Goal: Check status: Check status

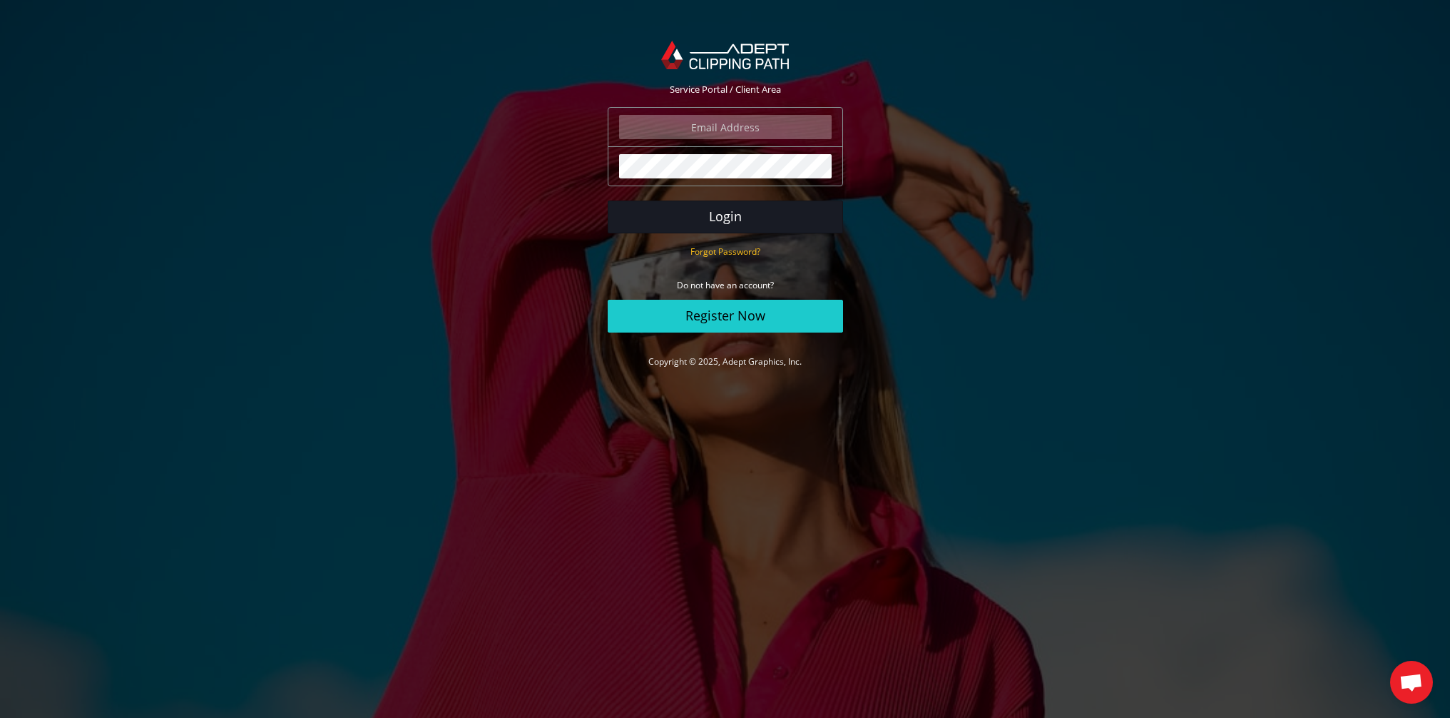
type input "elia@tassottoemax.com"
click at [738, 212] on button "Login" at bounding box center [725, 216] width 235 height 33
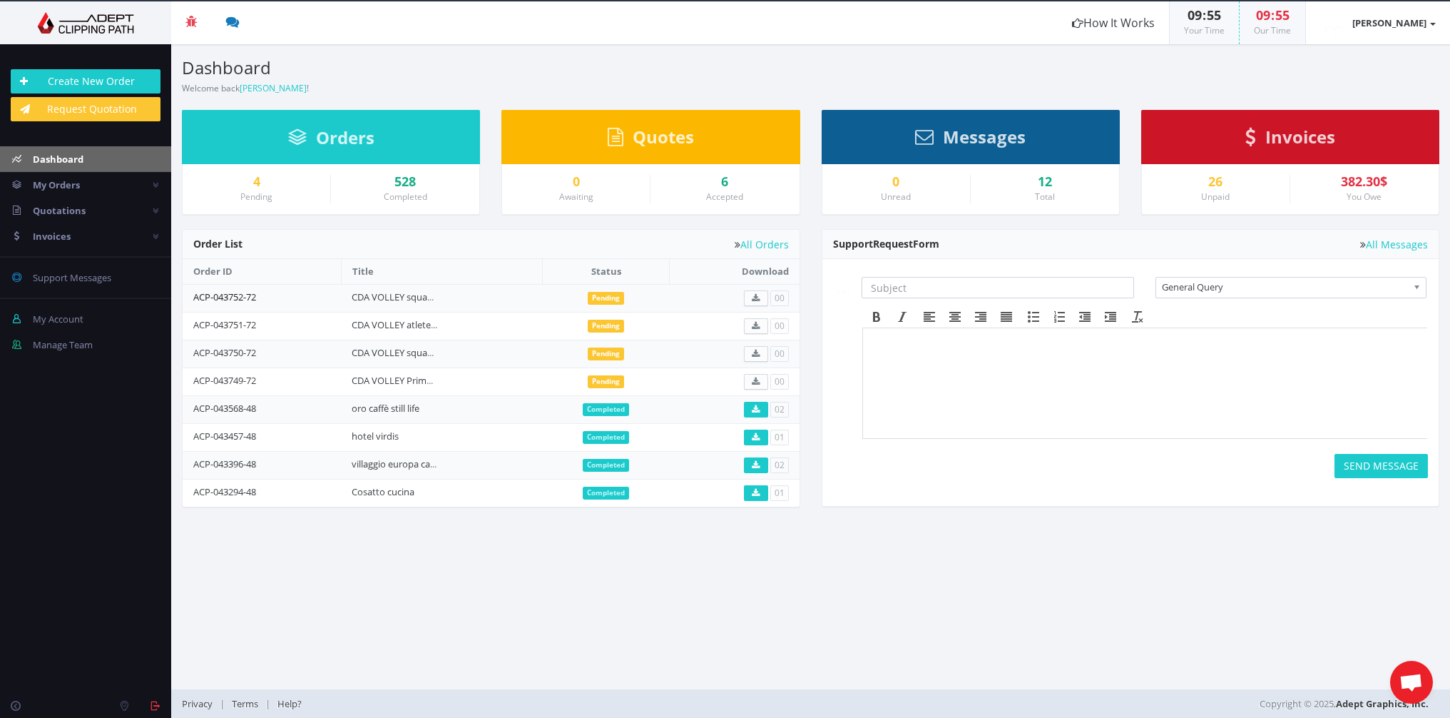
click at [235, 297] on link "ACP-043752-72" at bounding box center [224, 296] width 63 height 13
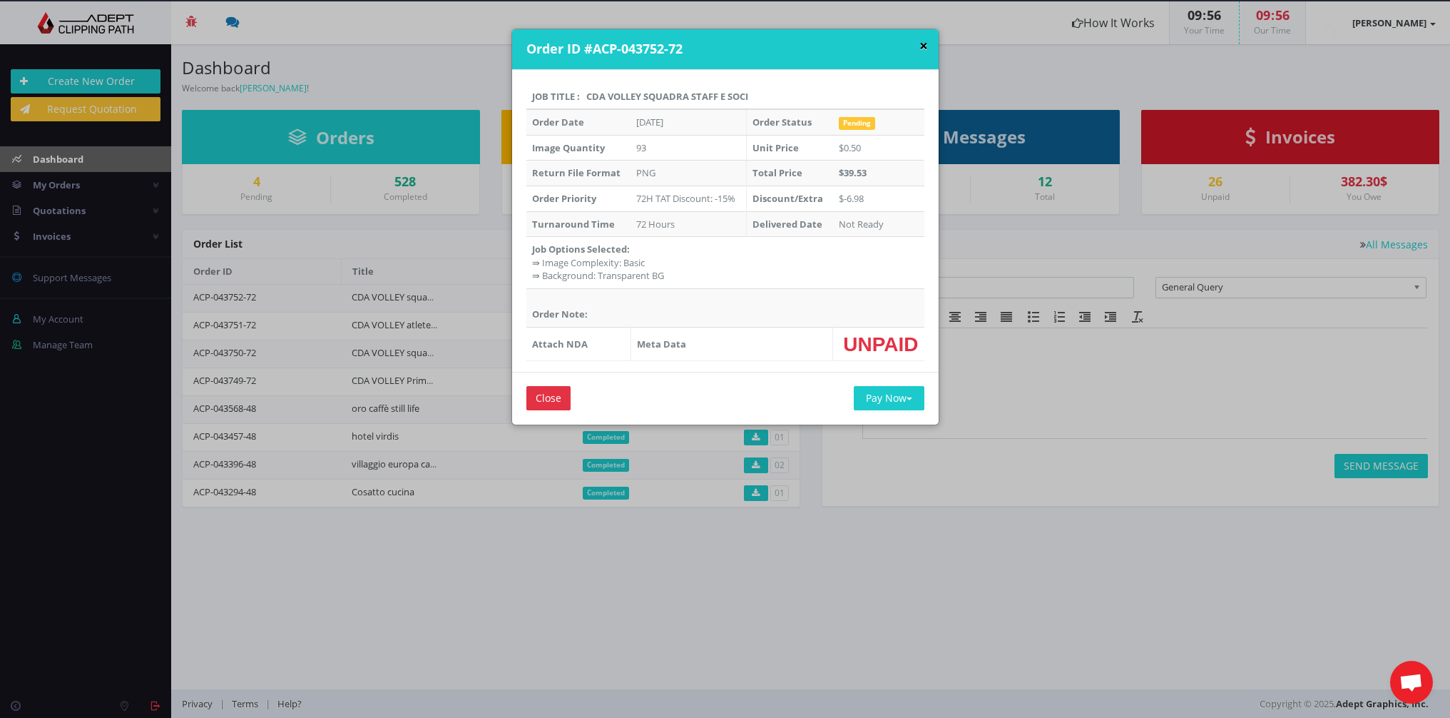
click at [920, 46] on button "×" at bounding box center [924, 46] width 9 height 15
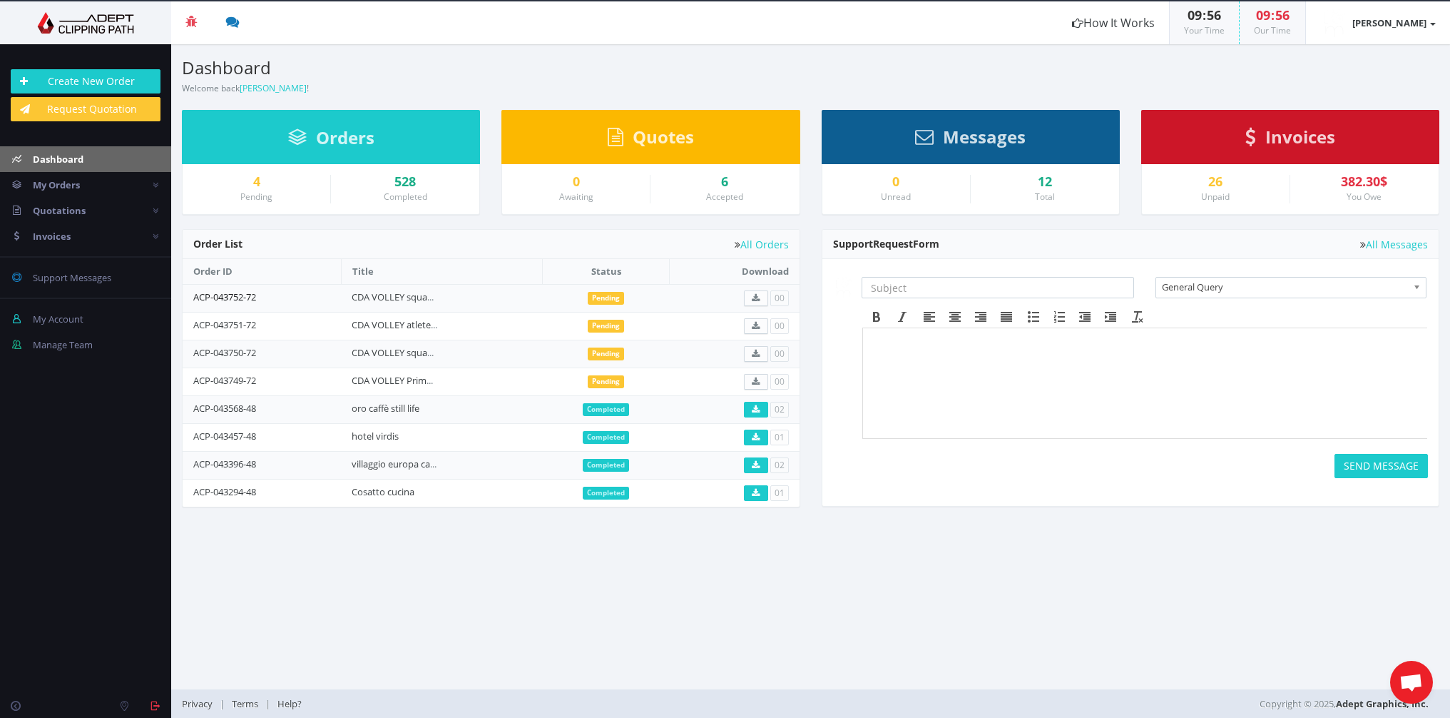
click at [243, 295] on link "ACP-043752-72" at bounding box center [224, 296] width 63 height 13
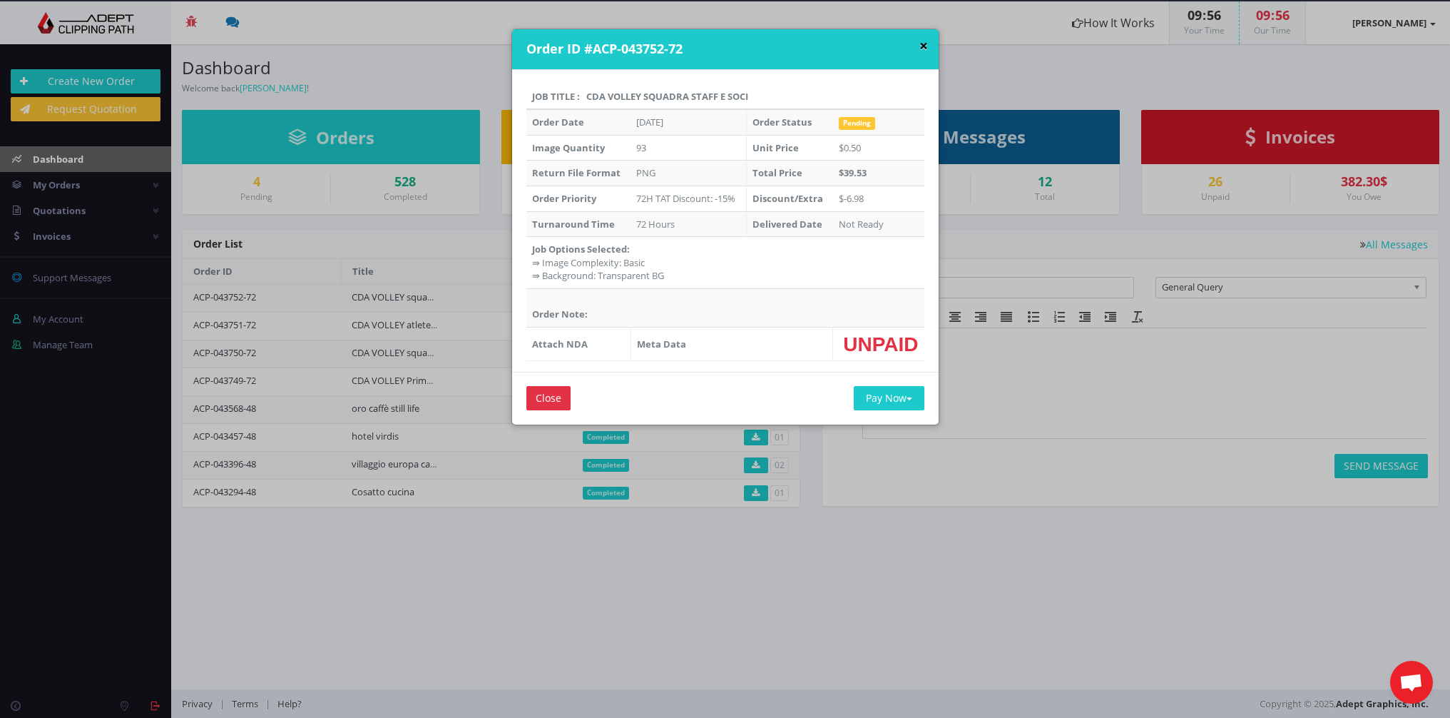
click at [922, 43] on button "×" at bounding box center [924, 46] width 9 height 15
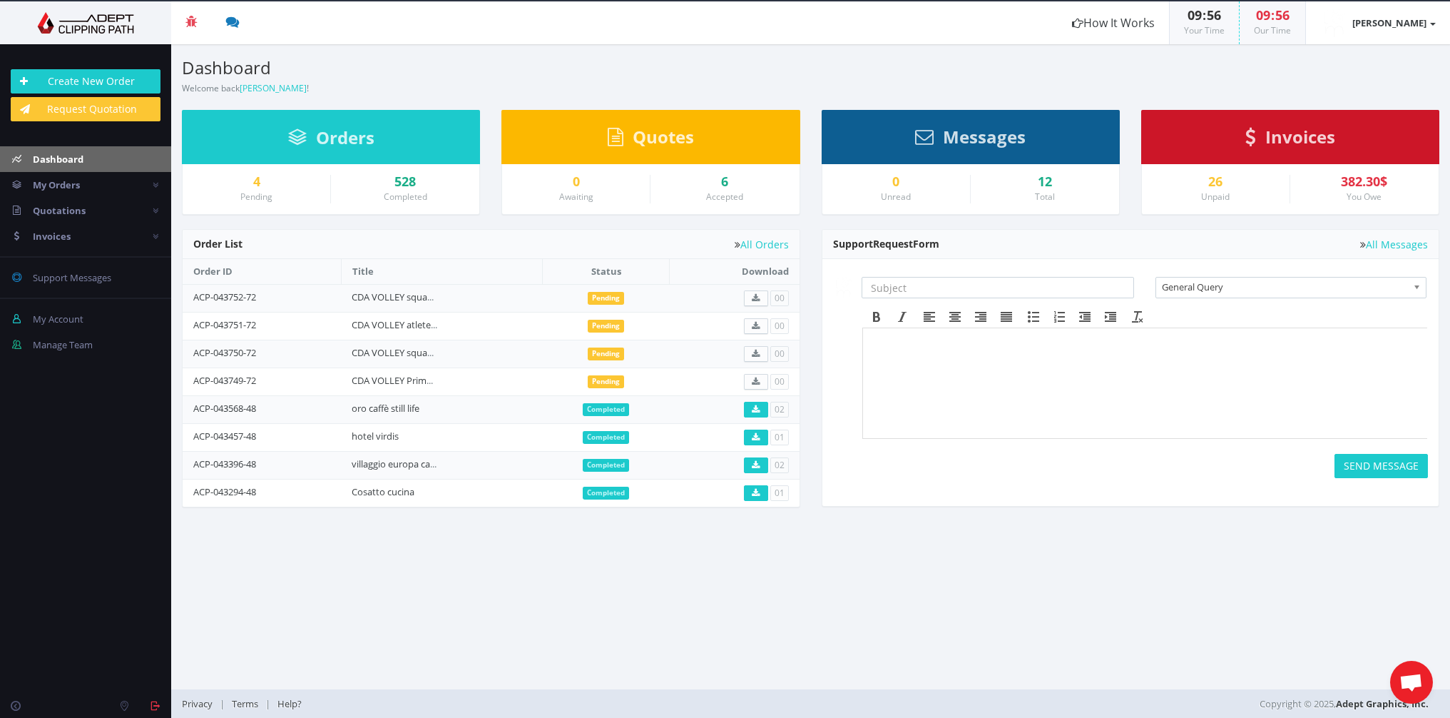
click at [324, 322] on td "ACP-043751-72" at bounding box center [262, 326] width 158 height 28
click at [382, 323] on link "CDA VOLLEY atlete figura intera" at bounding box center [418, 324] width 133 height 13
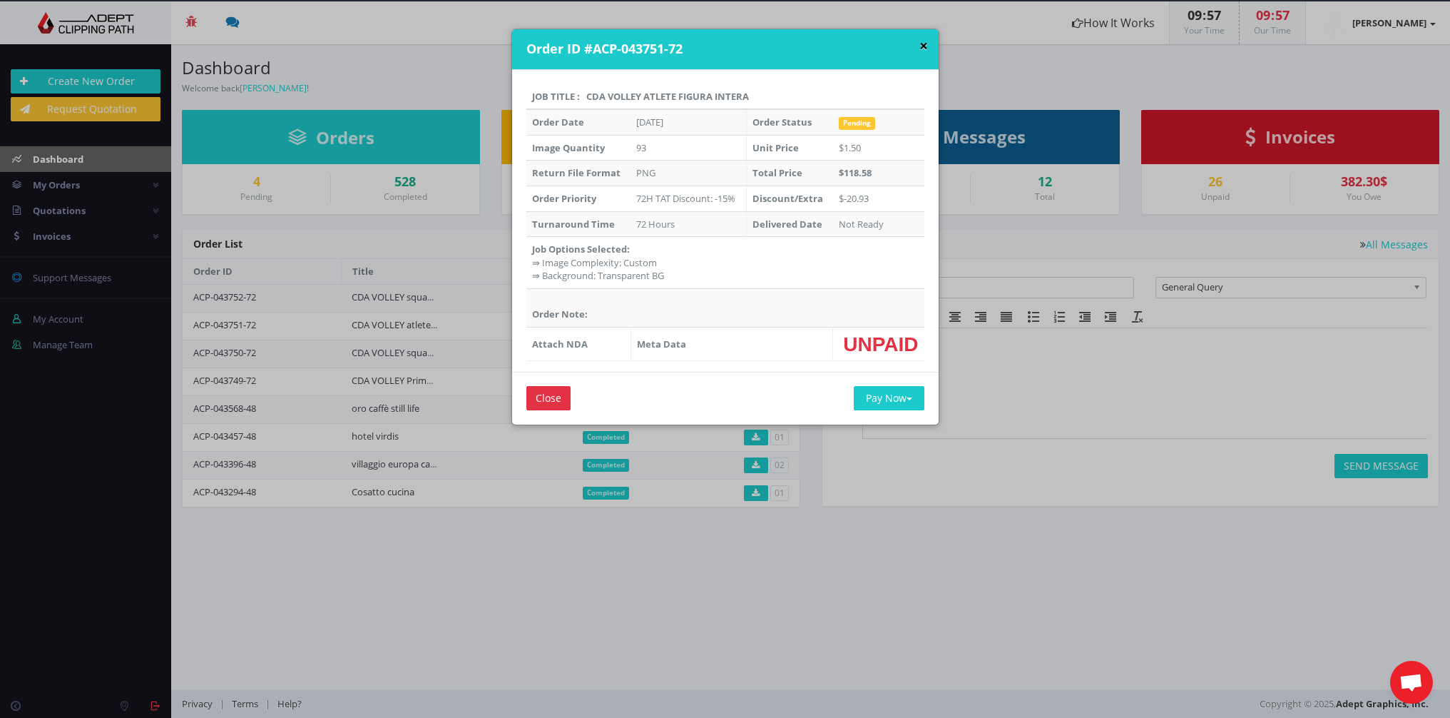
click at [920, 46] on button "×" at bounding box center [924, 46] width 9 height 15
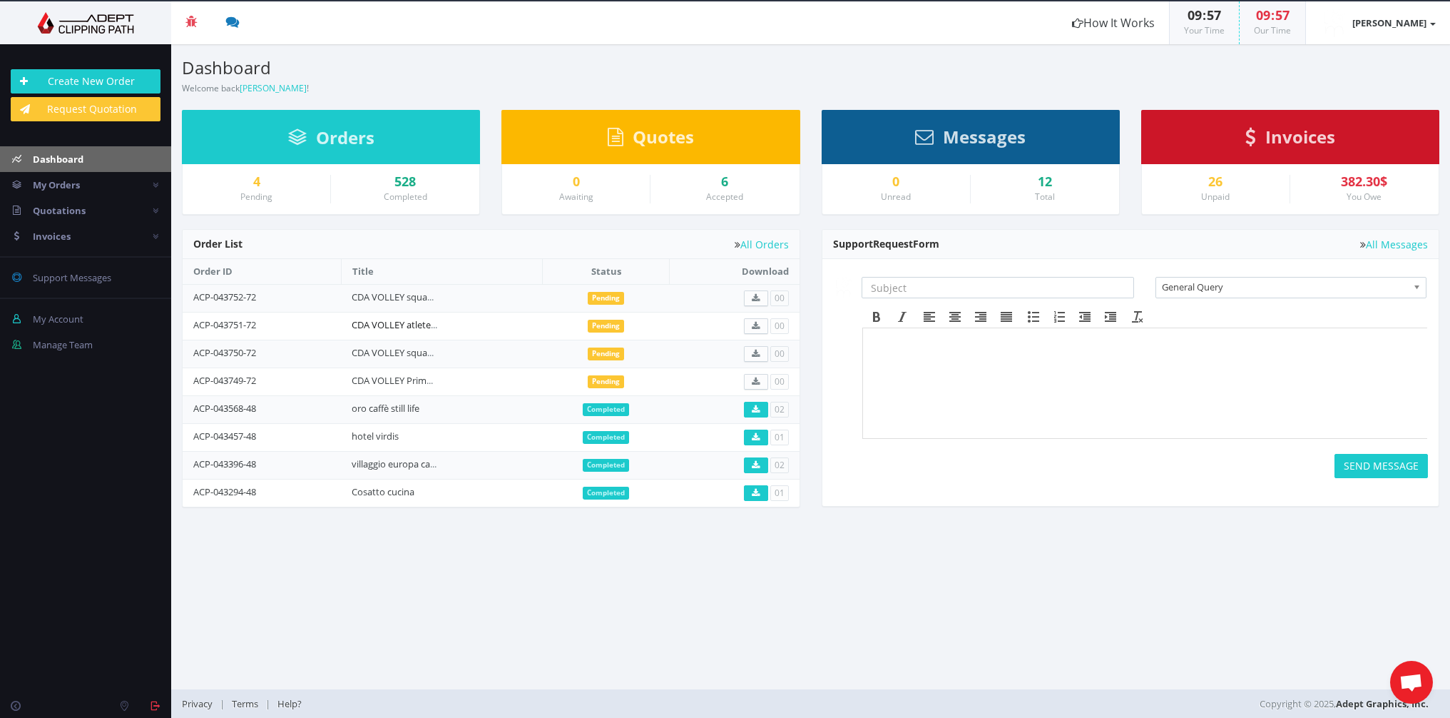
click at [417, 325] on link "CDA VOLLEY atlete figura intera" at bounding box center [418, 324] width 133 height 13
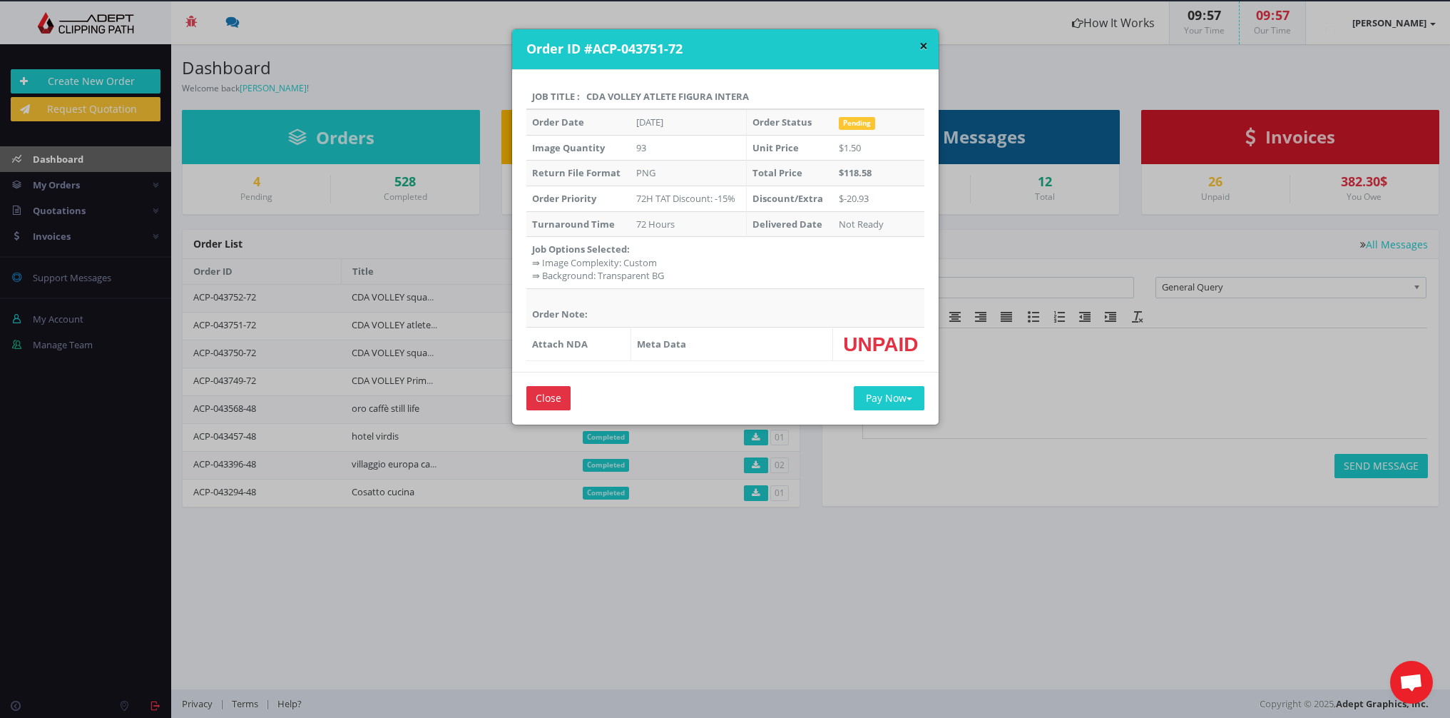
click at [925, 46] on div "× Order ID #ACP-043751-72" at bounding box center [725, 49] width 427 height 41
click at [922, 46] on button "×" at bounding box center [924, 46] width 9 height 15
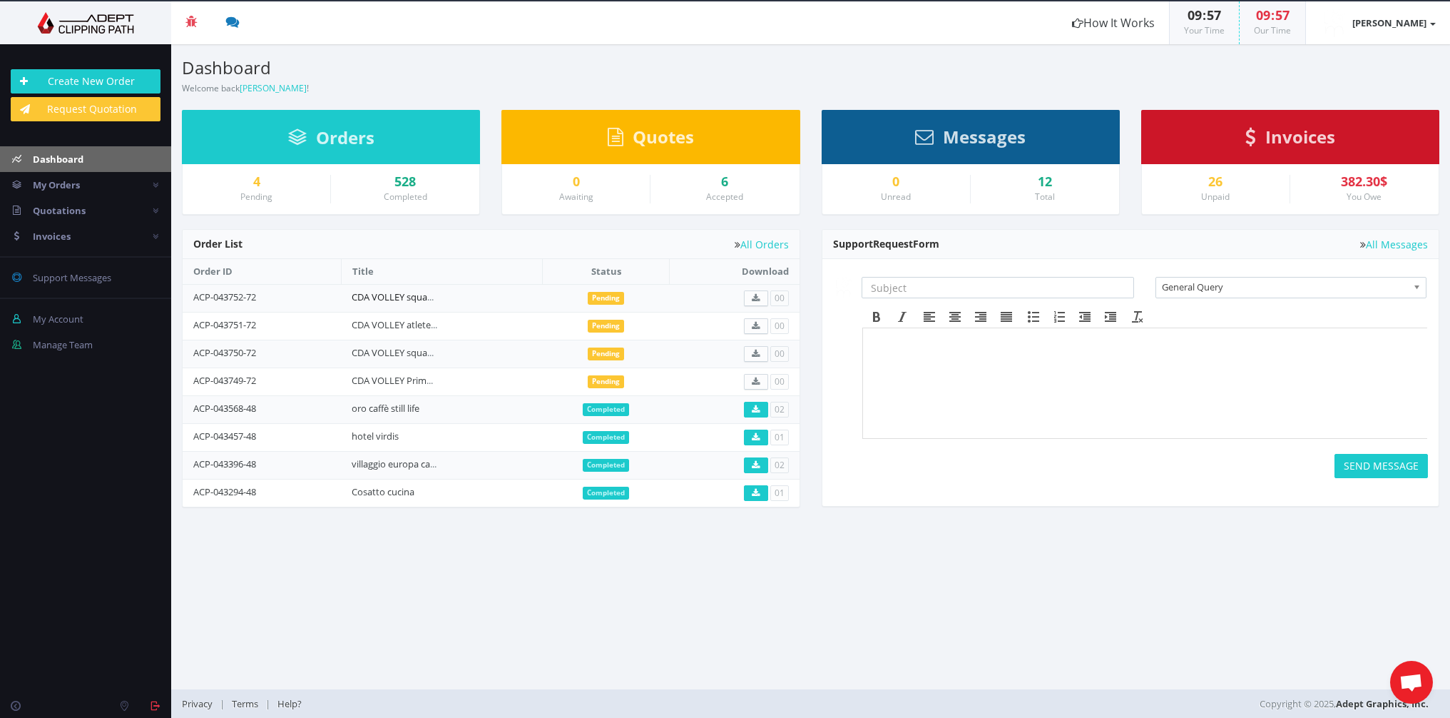
click at [417, 298] on link "CDA VOLLEY squadra staff e soci" at bounding box center [420, 296] width 136 height 13
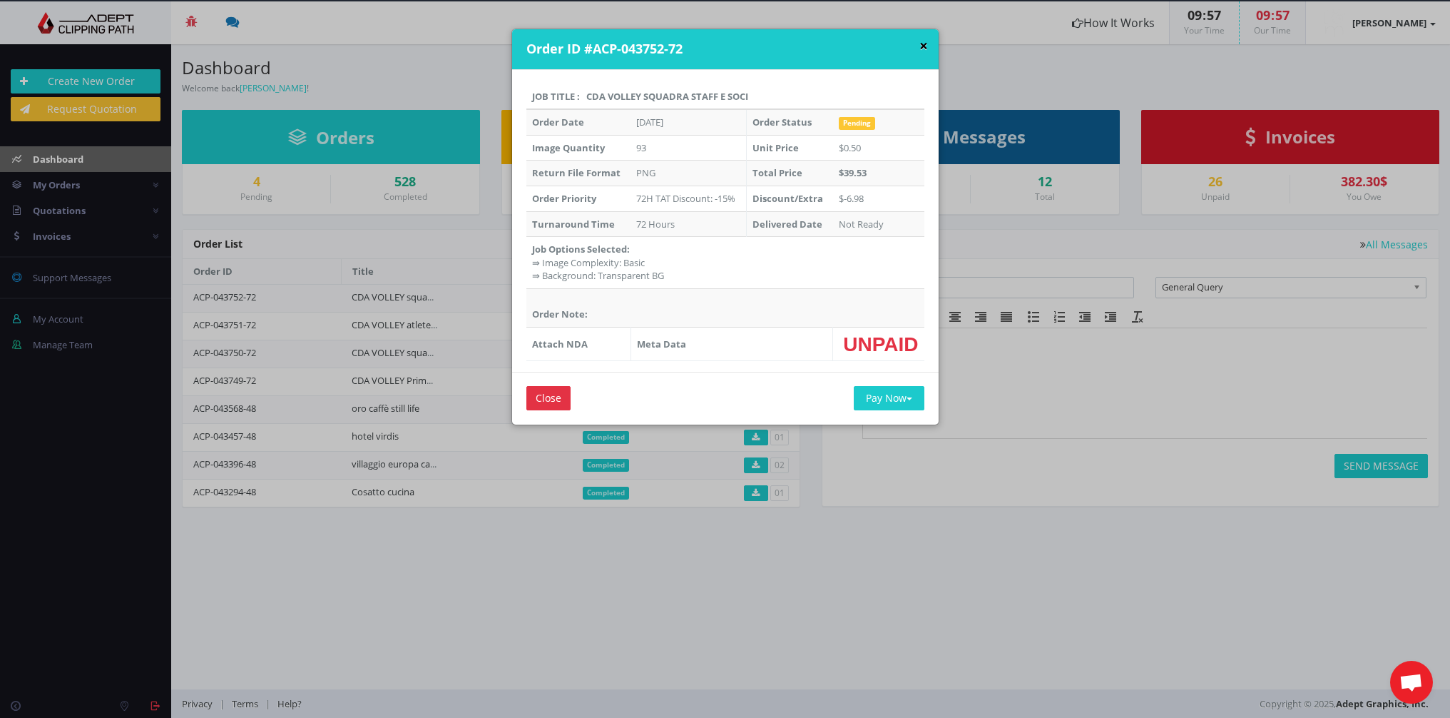
click at [920, 45] on button "×" at bounding box center [924, 46] width 9 height 15
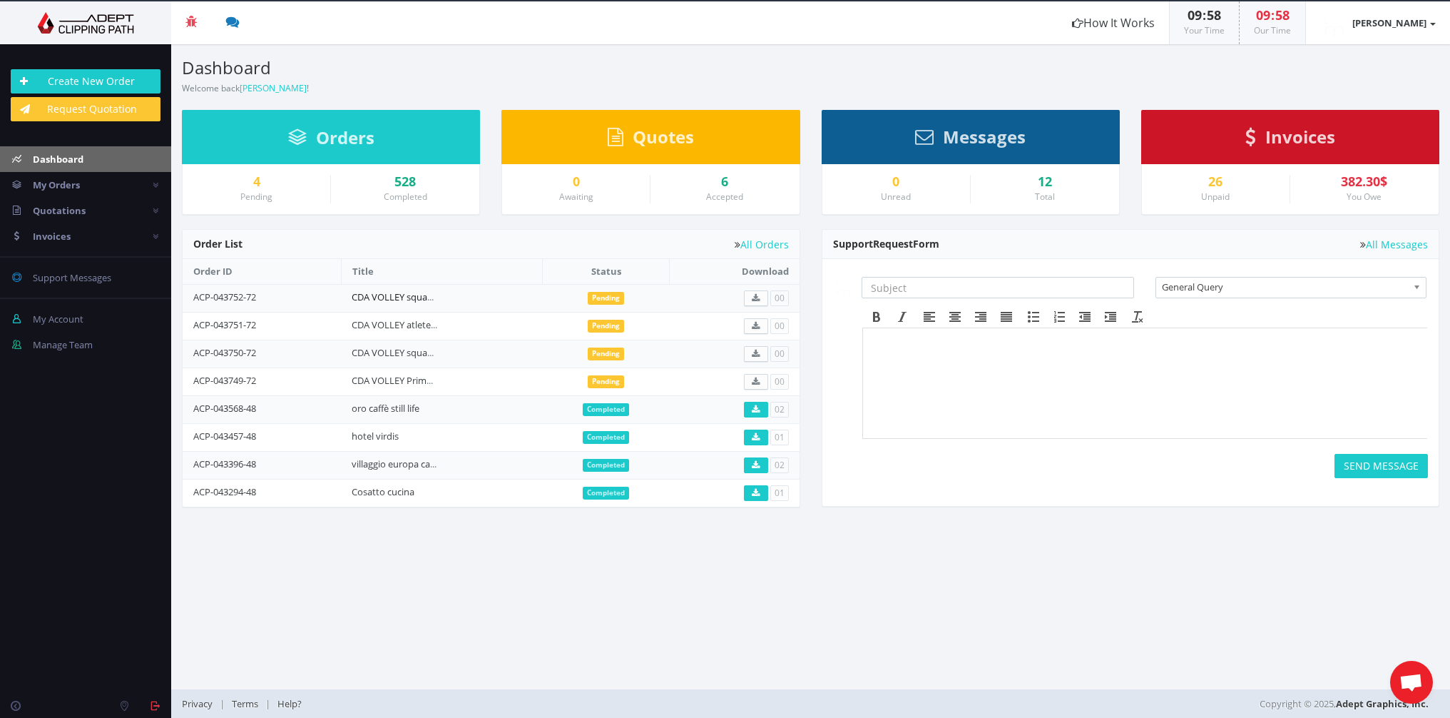
click at [408, 297] on link "CDA VOLLEY squadra staff e soci" at bounding box center [420, 296] width 136 height 13
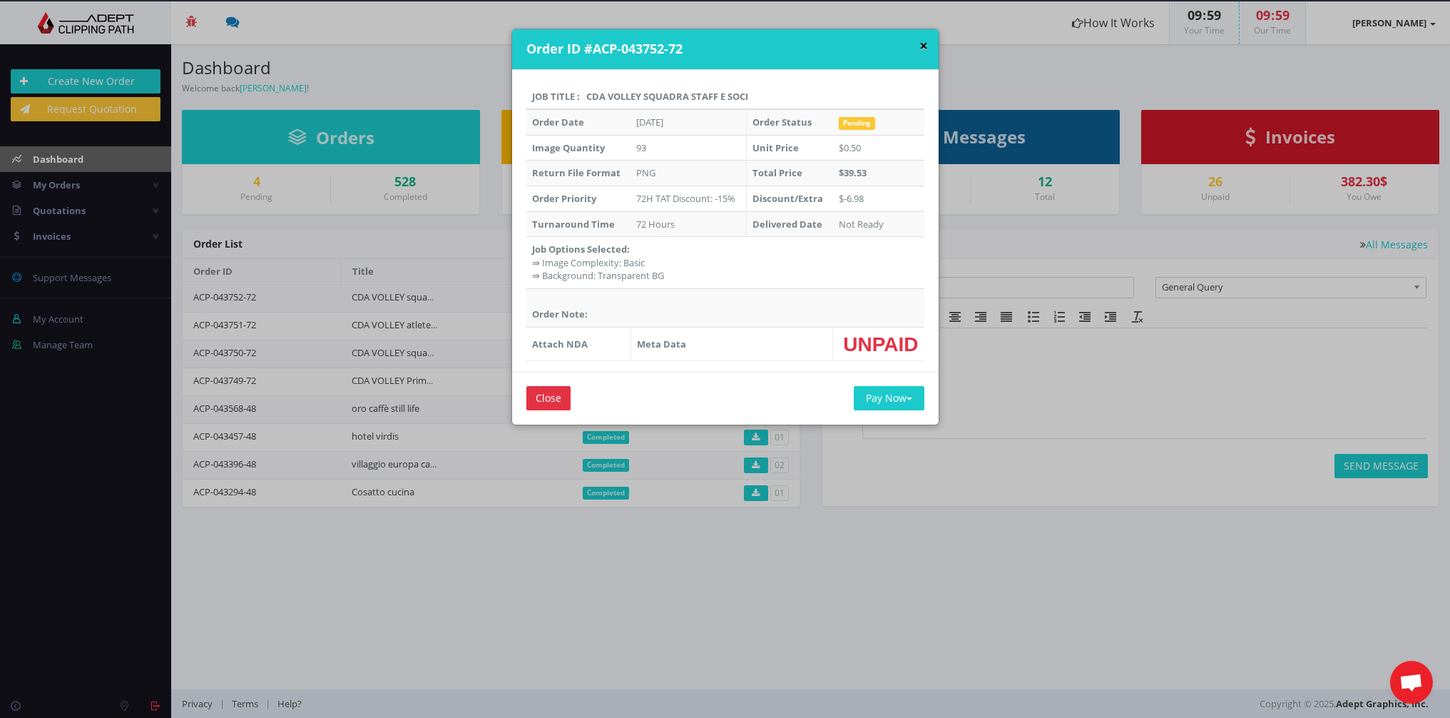
click at [920, 46] on button "×" at bounding box center [924, 46] width 9 height 15
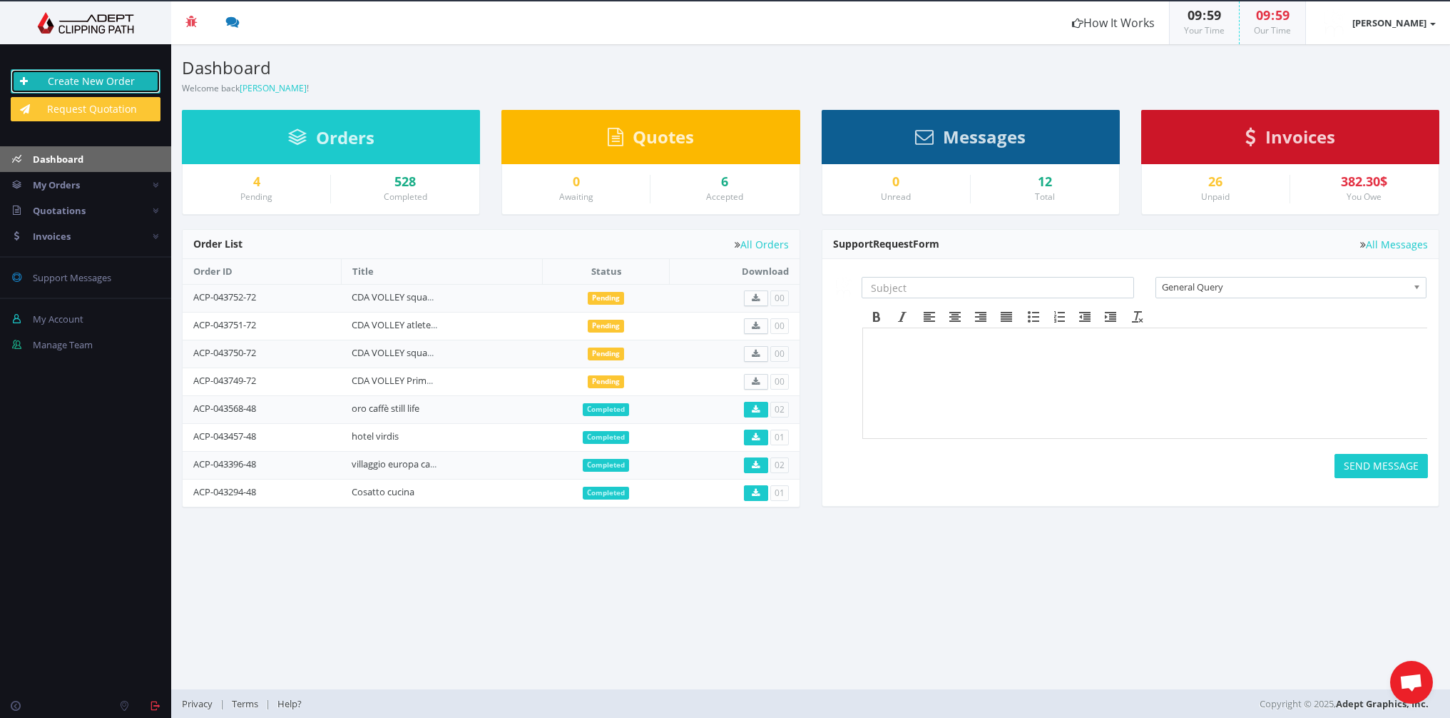
click at [116, 77] on link "Create New Order" at bounding box center [86, 81] width 150 height 24
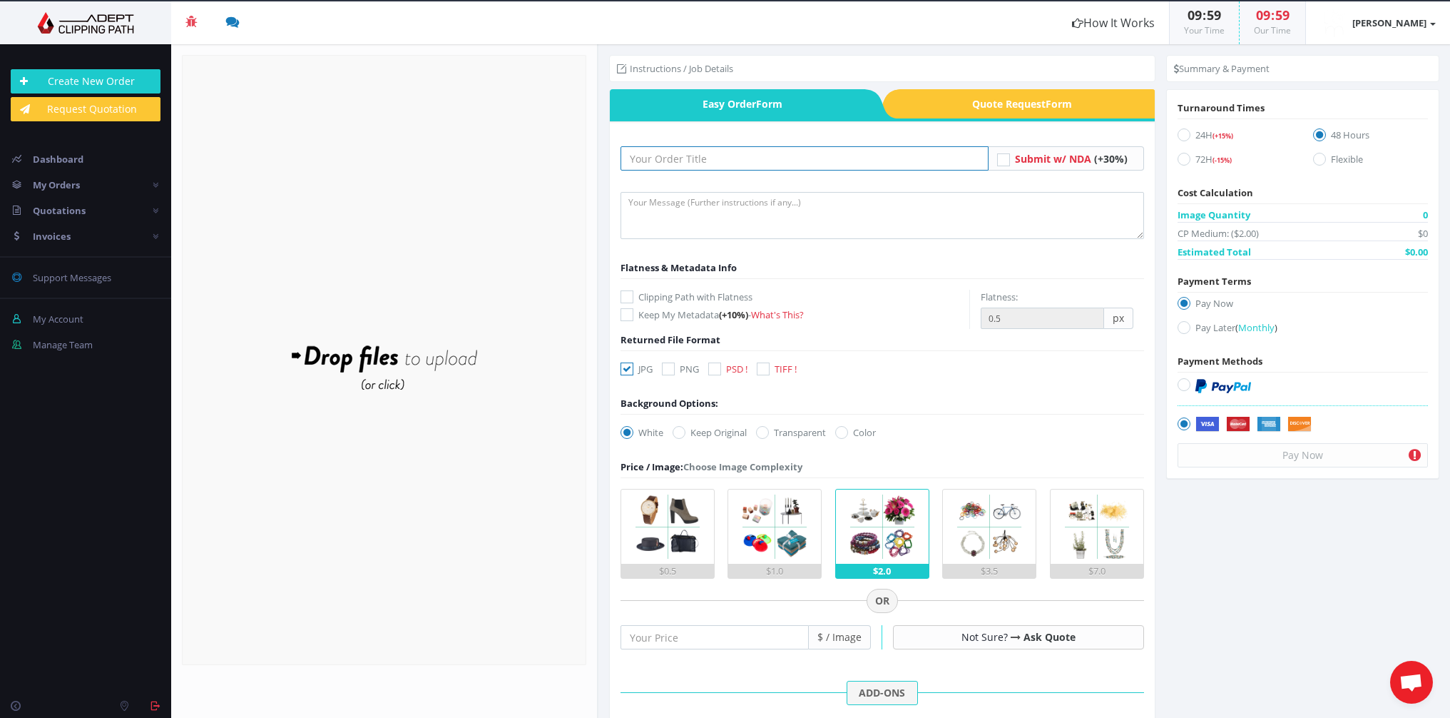
click at [685, 155] on input "text" at bounding box center [805, 158] width 368 height 24
type input "CDA VOLLEY squadra staff e soci"
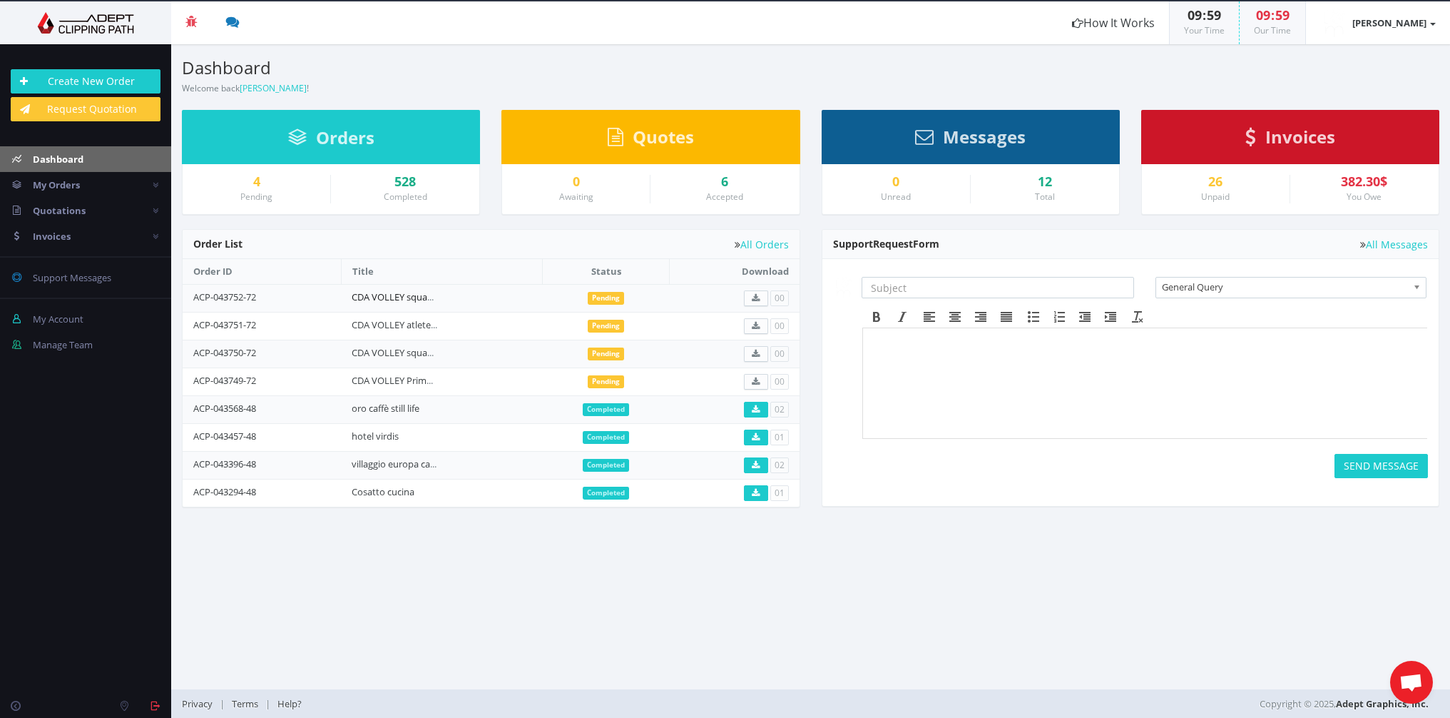
click at [412, 296] on link "CDA VOLLEY squadra staff e soci" at bounding box center [420, 296] width 136 height 13
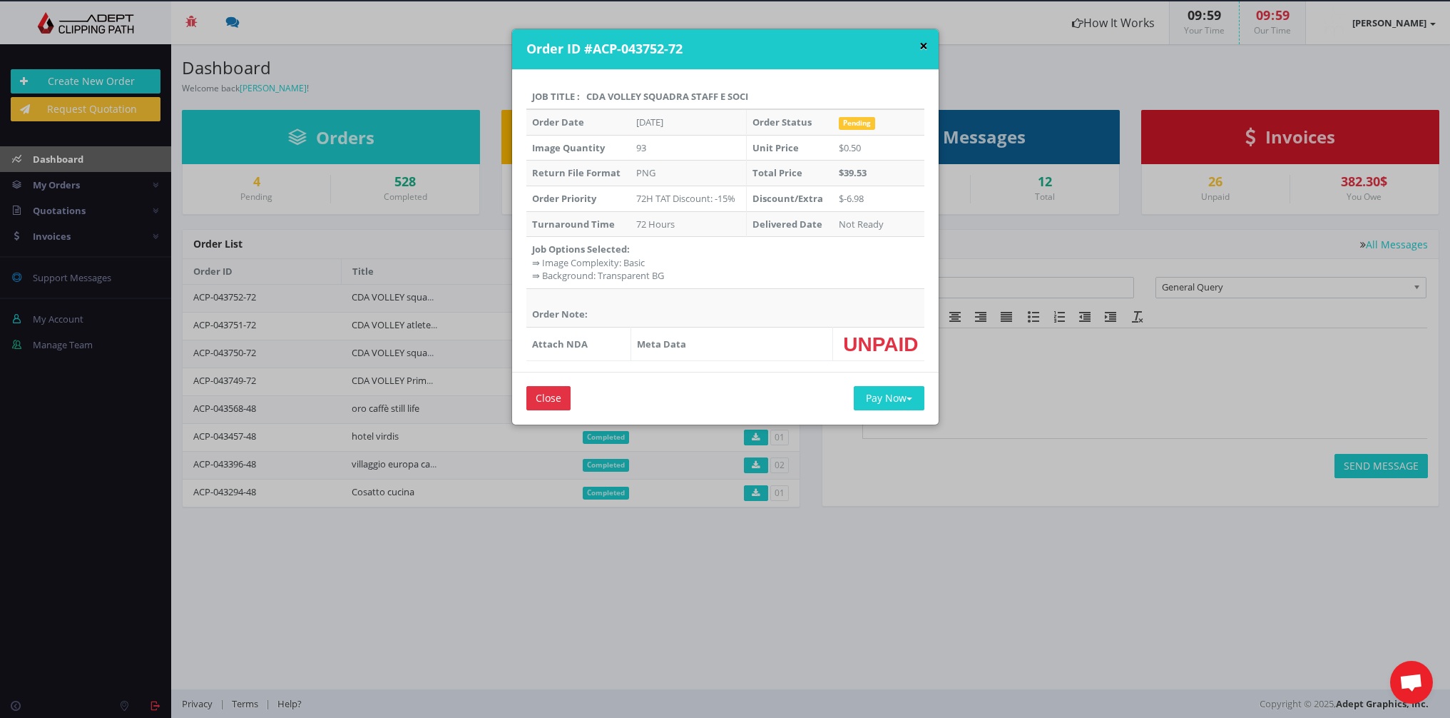
click at [921, 46] on button "×" at bounding box center [924, 46] width 9 height 15
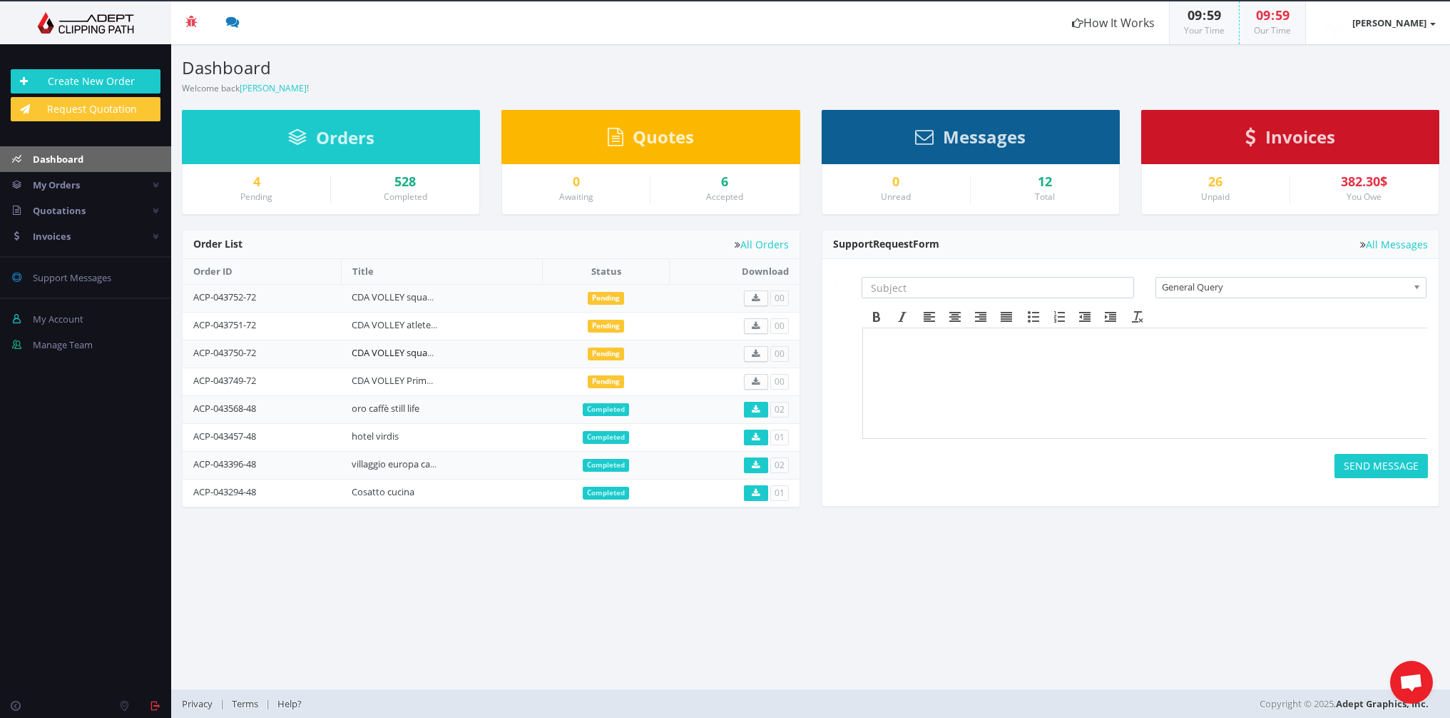
click at [400, 352] on link "CDA VOLLEY squadra staff e soci" at bounding box center [420, 352] width 136 height 13
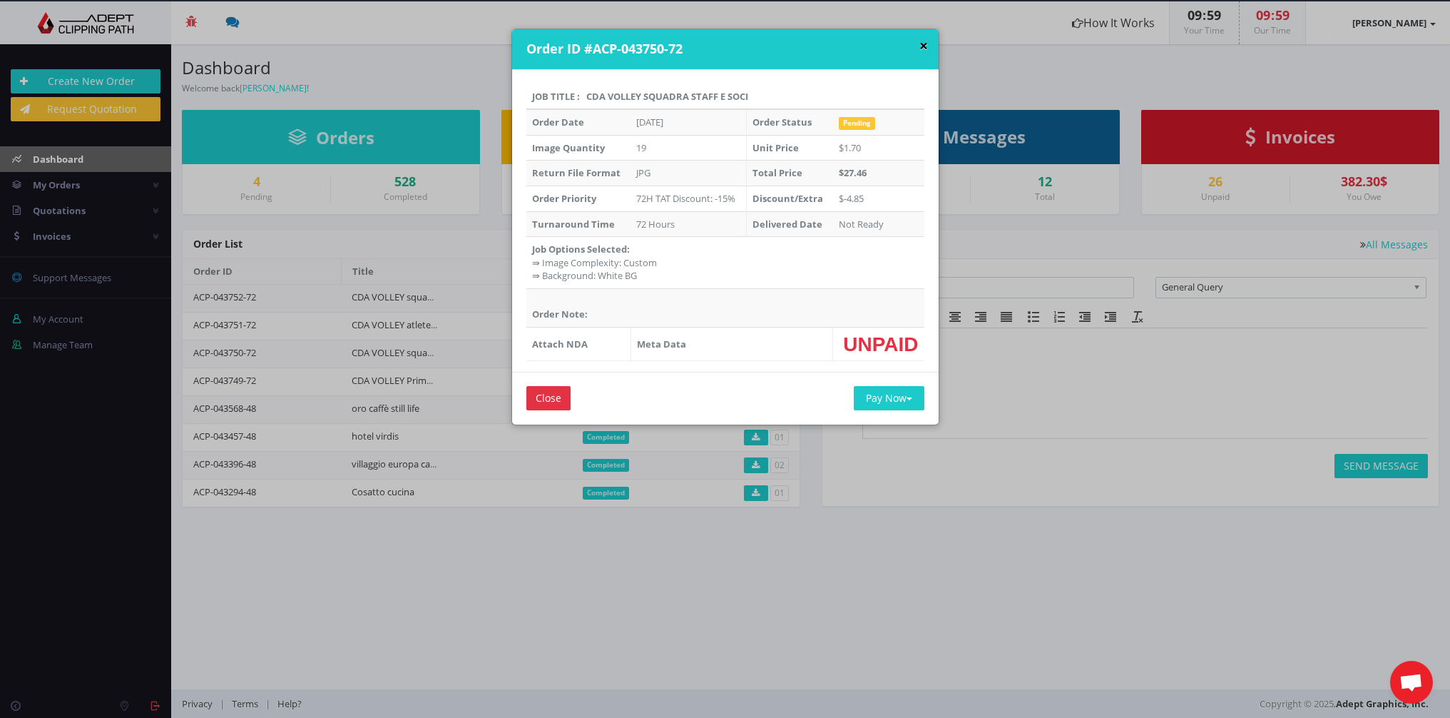
click at [920, 44] on button "×" at bounding box center [924, 46] width 9 height 15
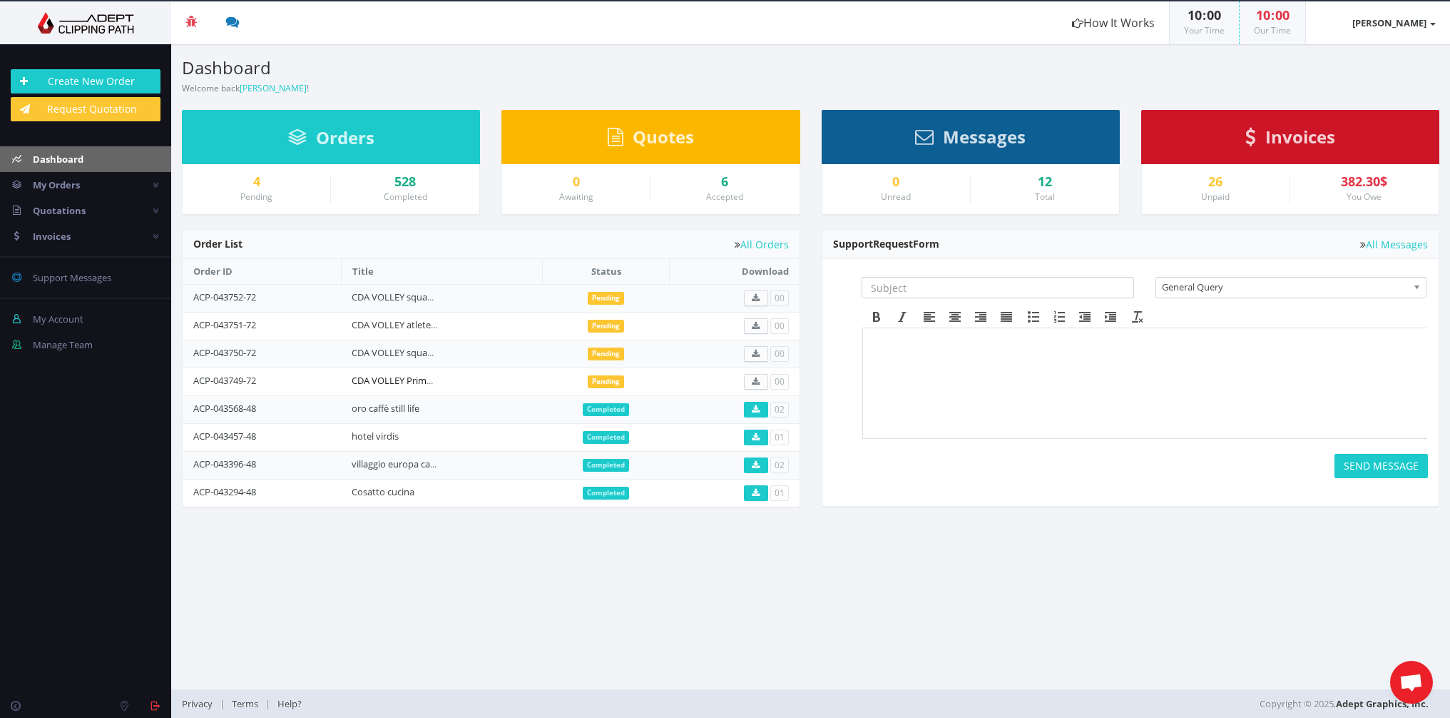
click at [417, 380] on link "CDA VOLLEY Primo Piano" at bounding box center [405, 380] width 107 height 13
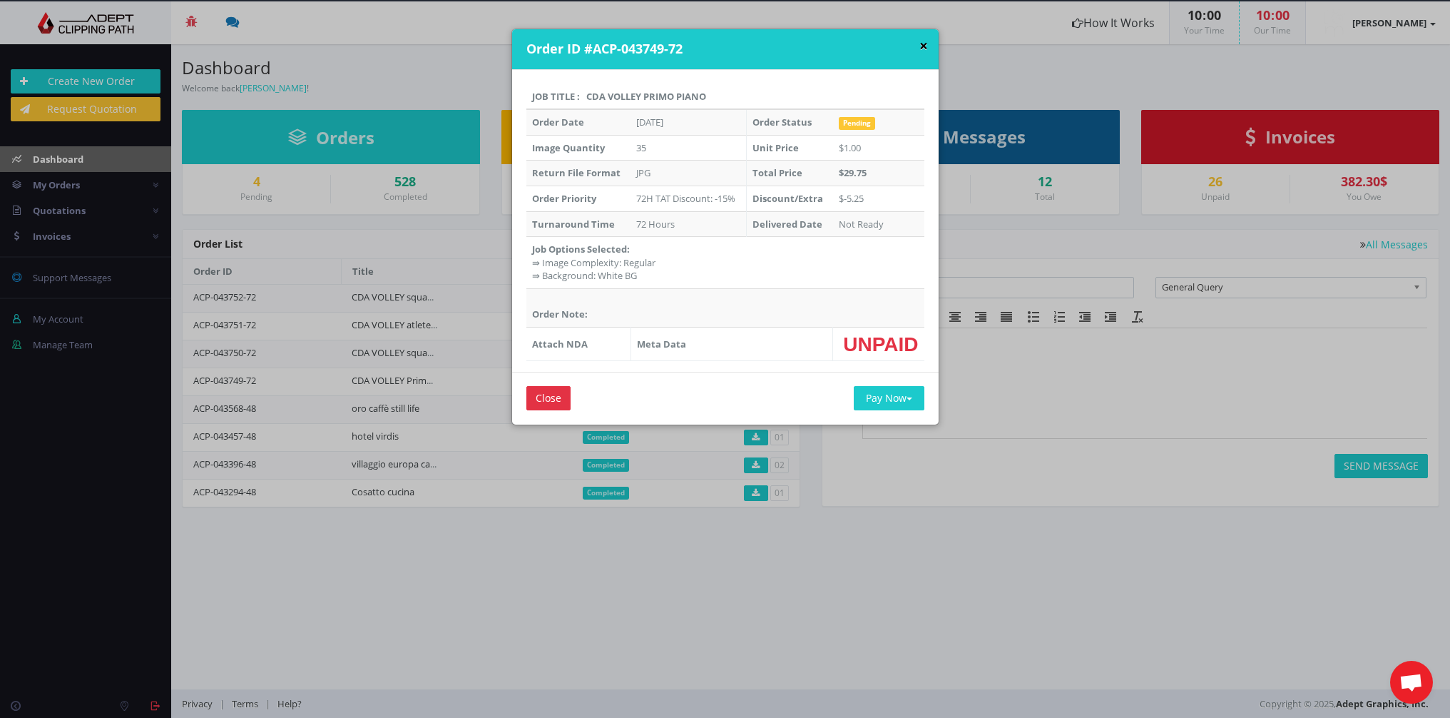
click at [920, 45] on button "×" at bounding box center [924, 46] width 9 height 15
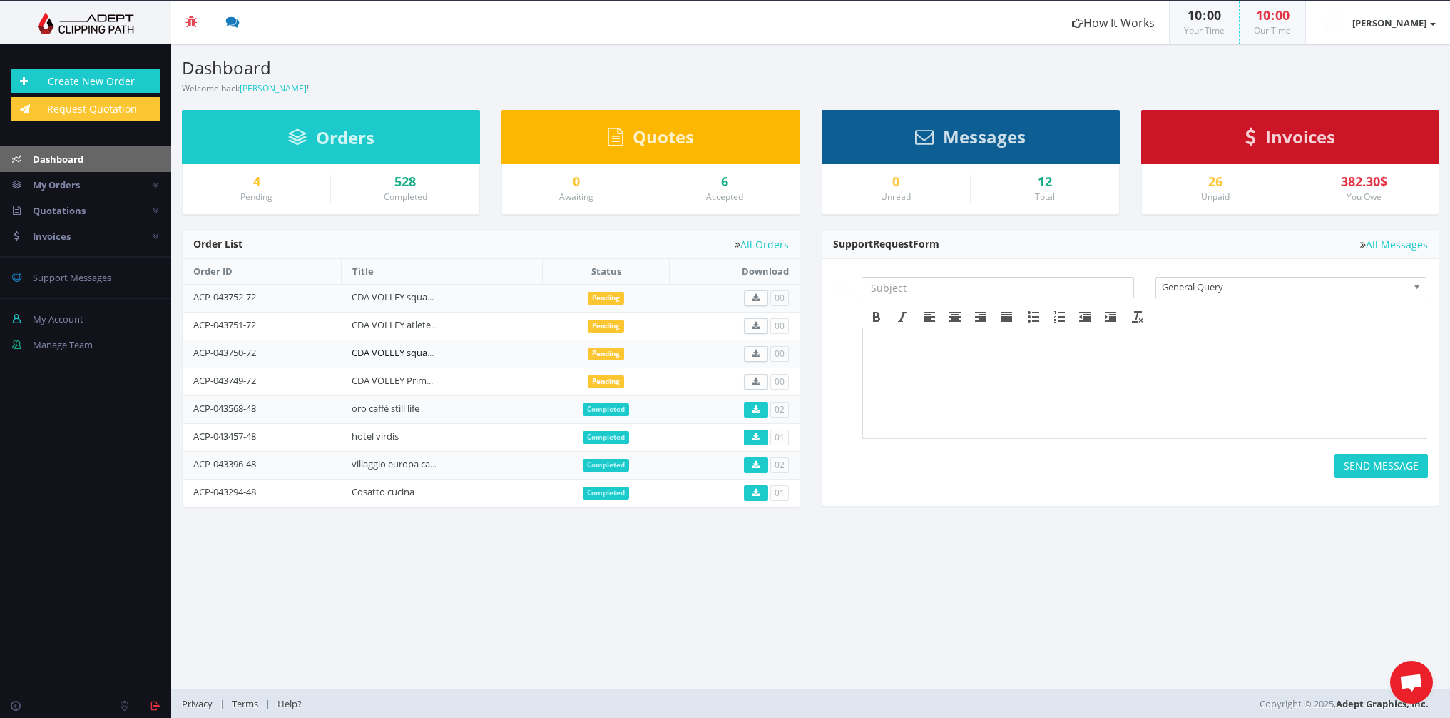
click at [402, 351] on link "CDA VOLLEY squadra staff e soci" at bounding box center [420, 352] width 136 height 13
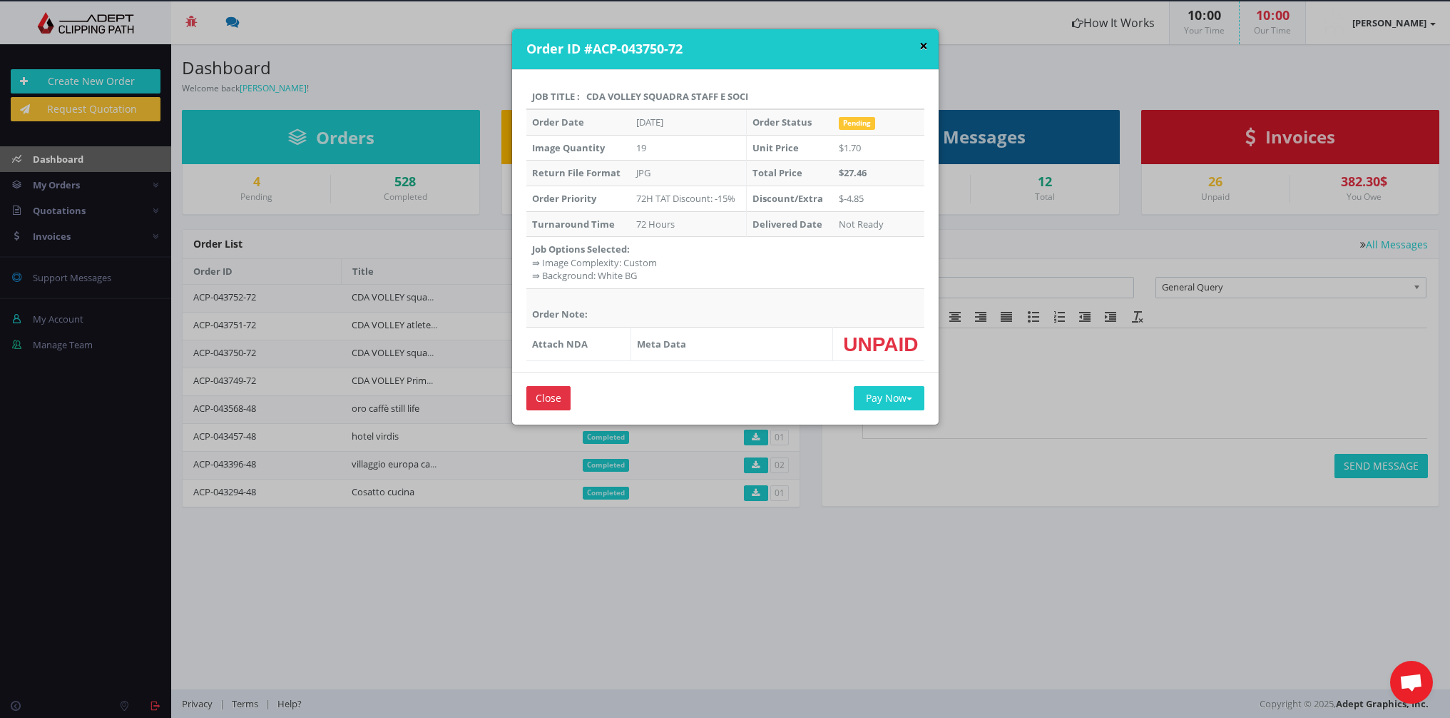
click at [923, 46] on button "×" at bounding box center [924, 46] width 9 height 15
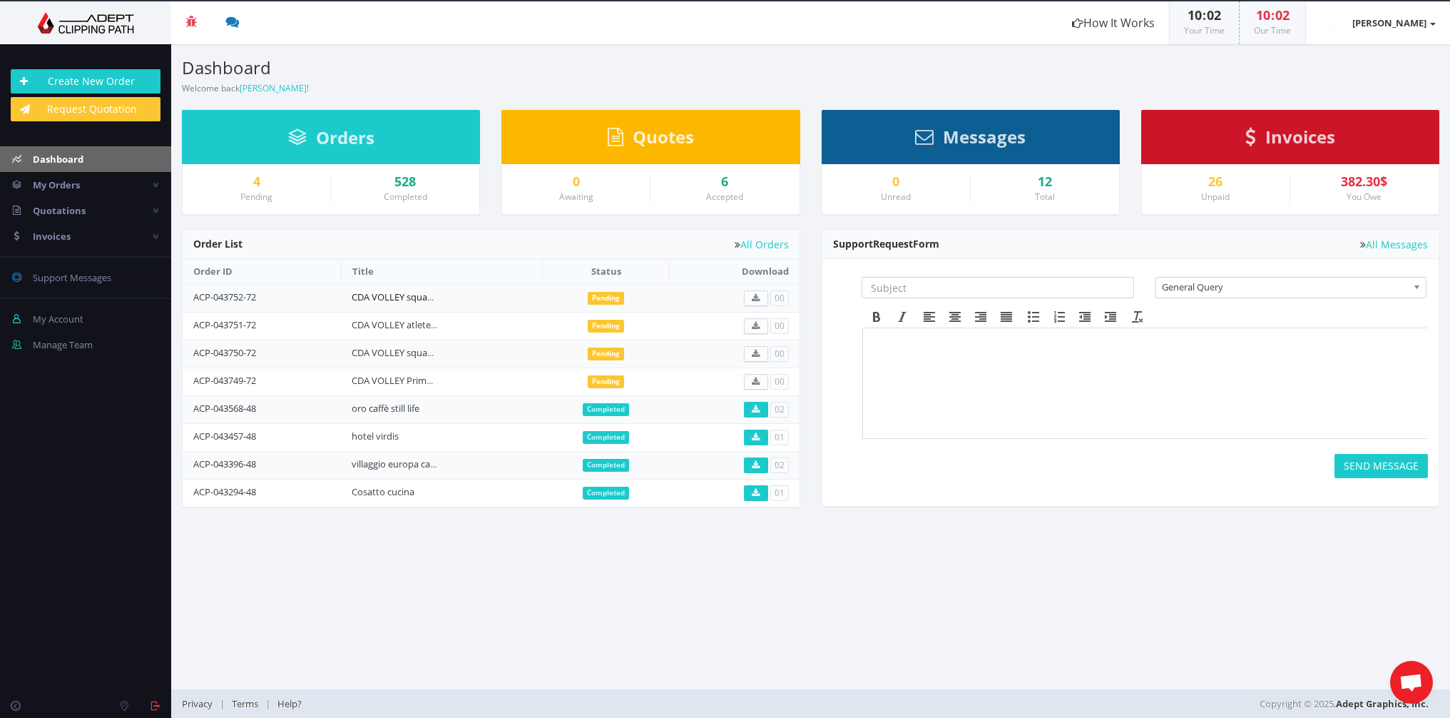
click at [407, 295] on link "CDA VOLLEY squadra staff e soci" at bounding box center [420, 296] width 136 height 13
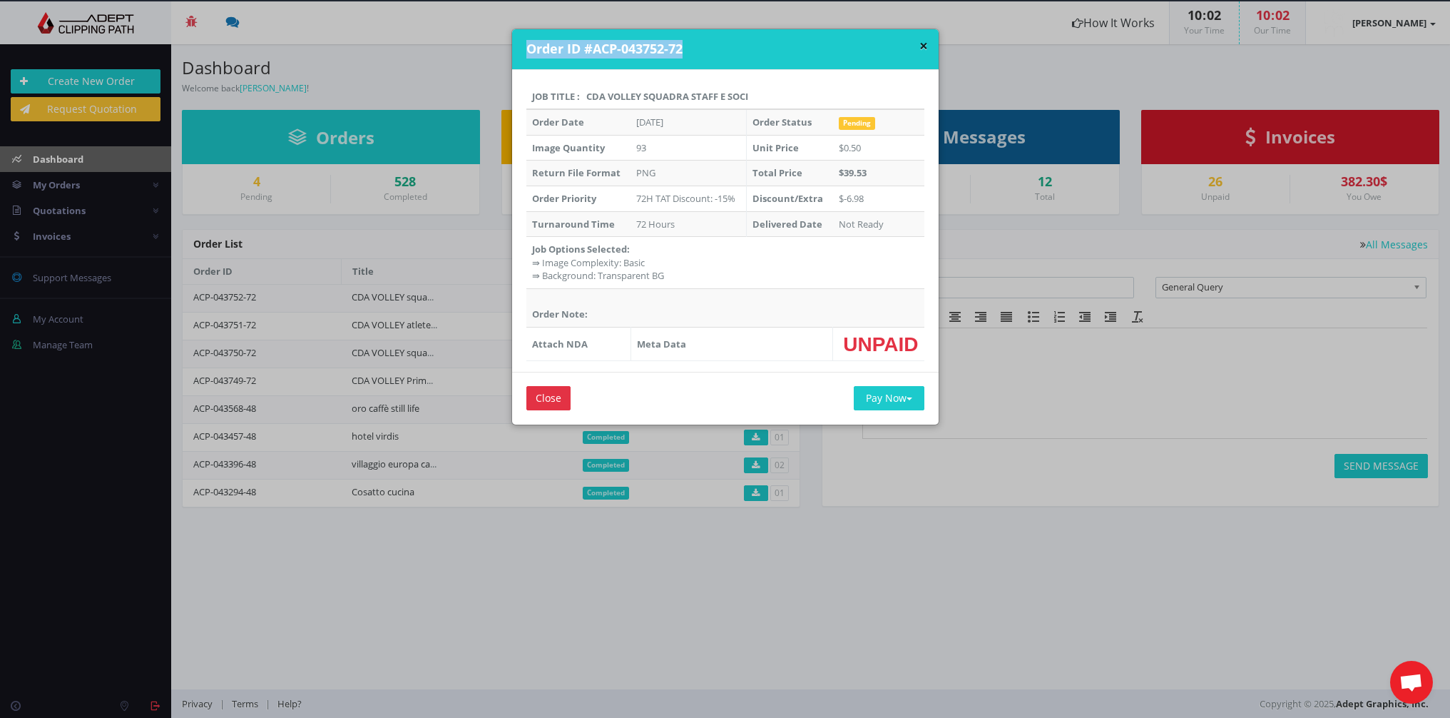
drag, startPoint x: 680, startPoint y: 49, endPoint x: 525, endPoint y: 50, distance: 154.8
click at [527, 50] on h4 "Order ID #ACP-043752-72" at bounding box center [728, 49] width 402 height 19
copy h4 "Order ID #ACP-043752-72"
click at [921, 46] on button "×" at bounding box center [924, 46] width 9 height 15
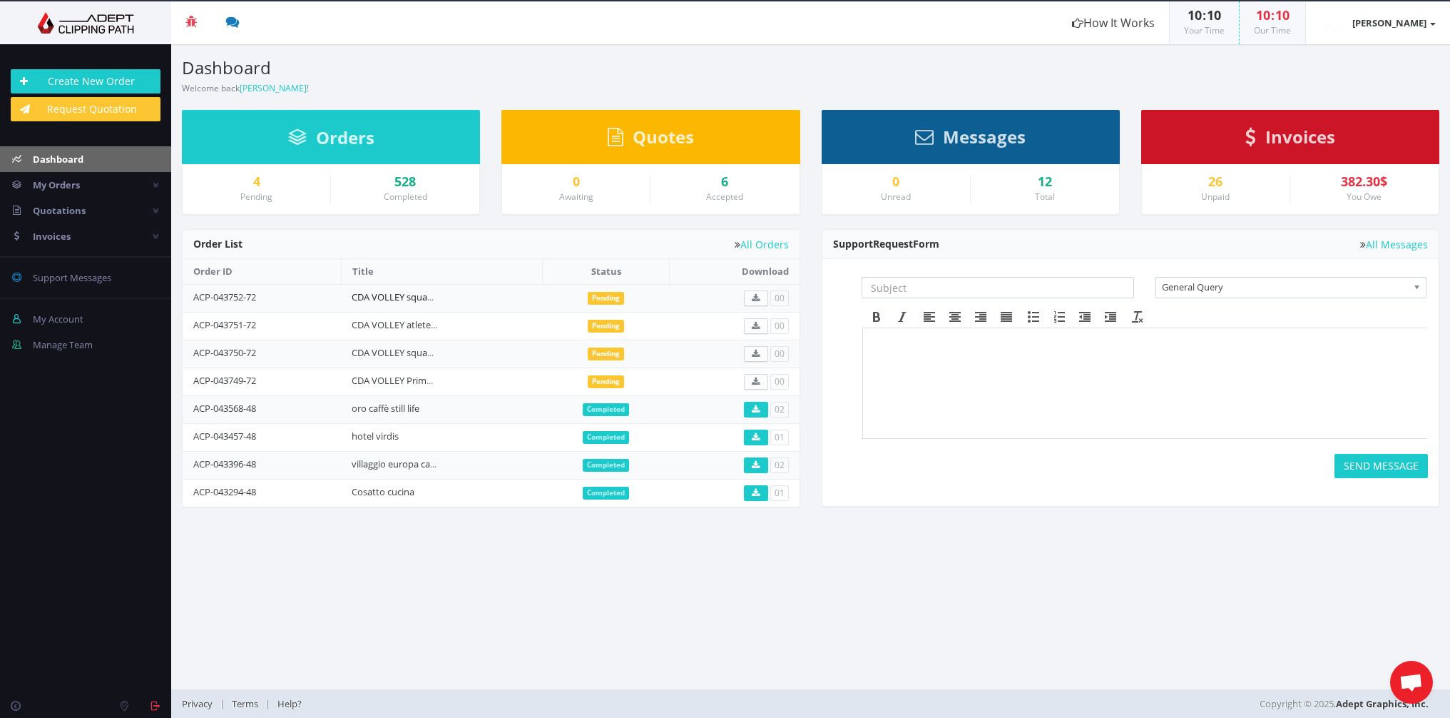
click at [382, 296] on link "CDA VOLLEY squadra staff e soci" at bounding box center [420, 296] width 136 height 13
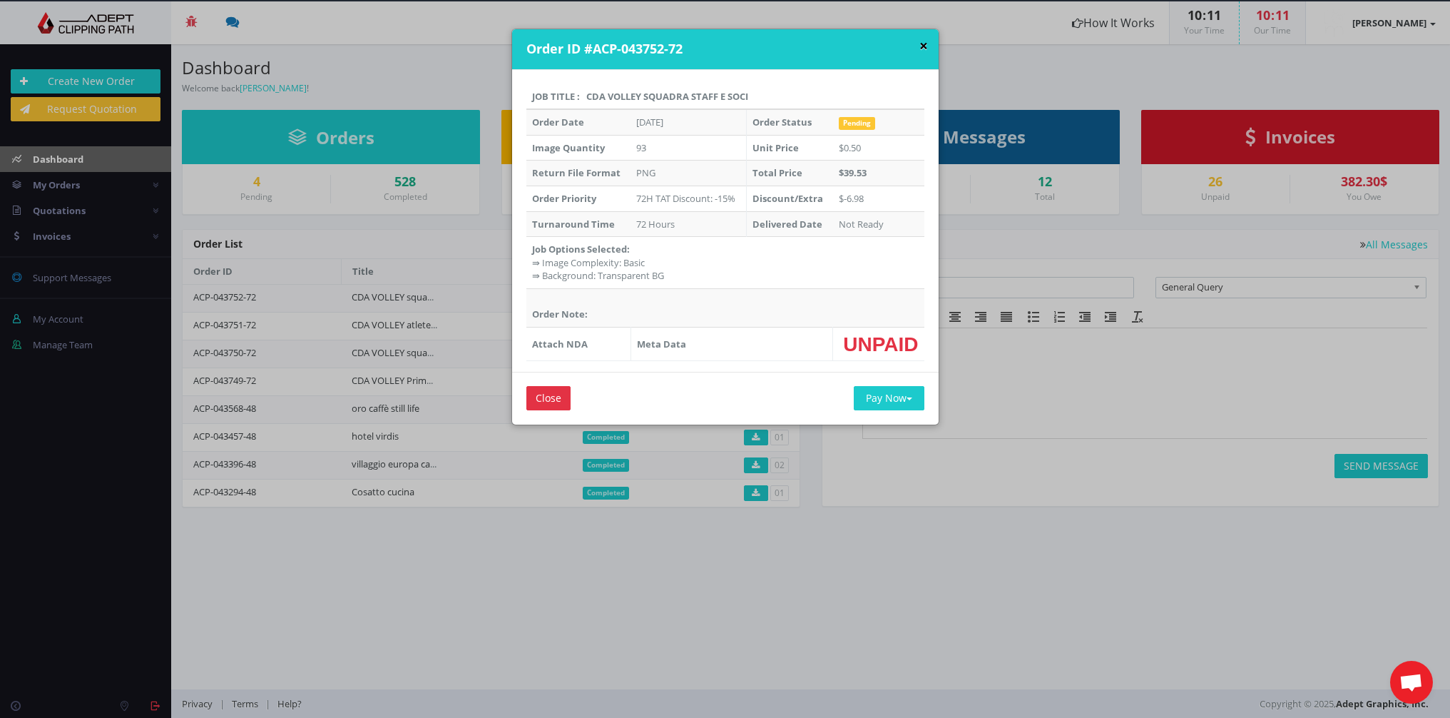
click at [922, 44] on button "×" at bounding box center [924, 46] width 9 height 15
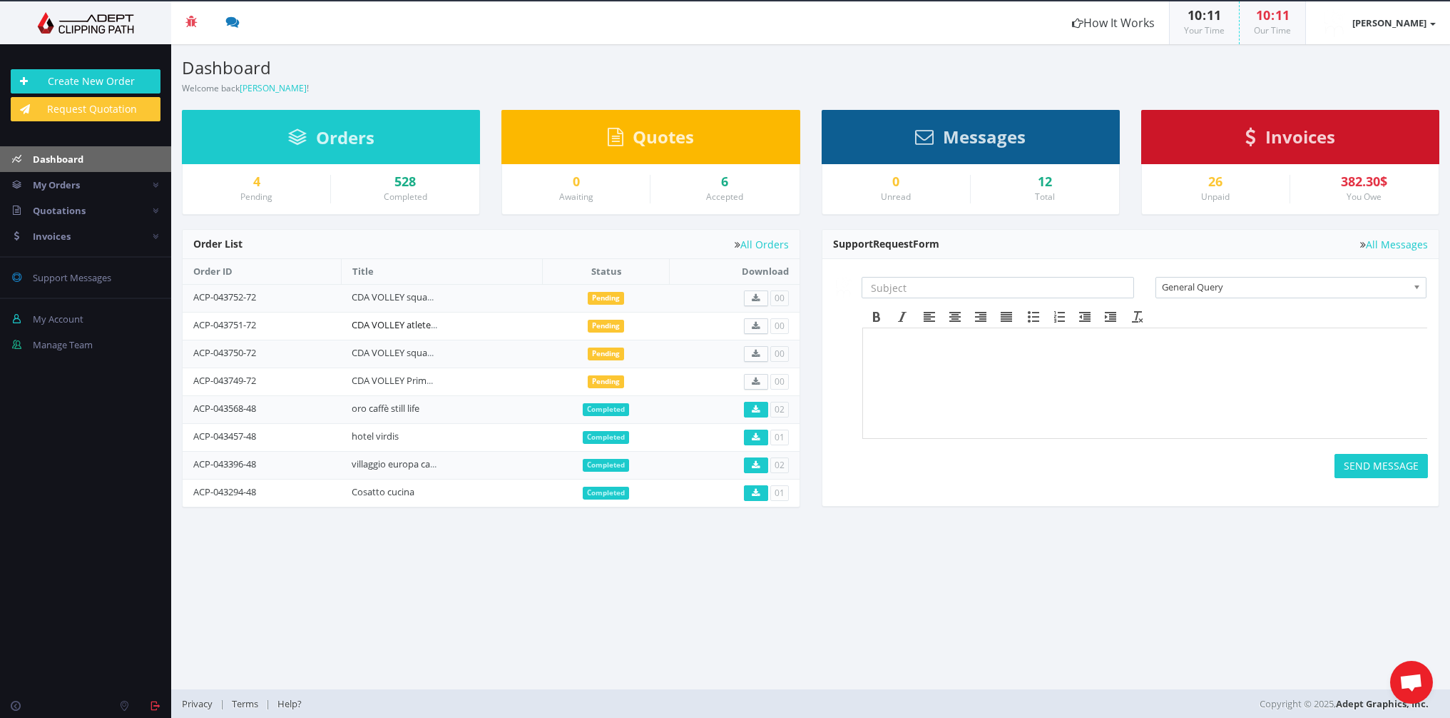
click at [387, 325] on link "CDA VOLLEY atlete figura intera" at bounding box center [418, 324] width 133 height 13
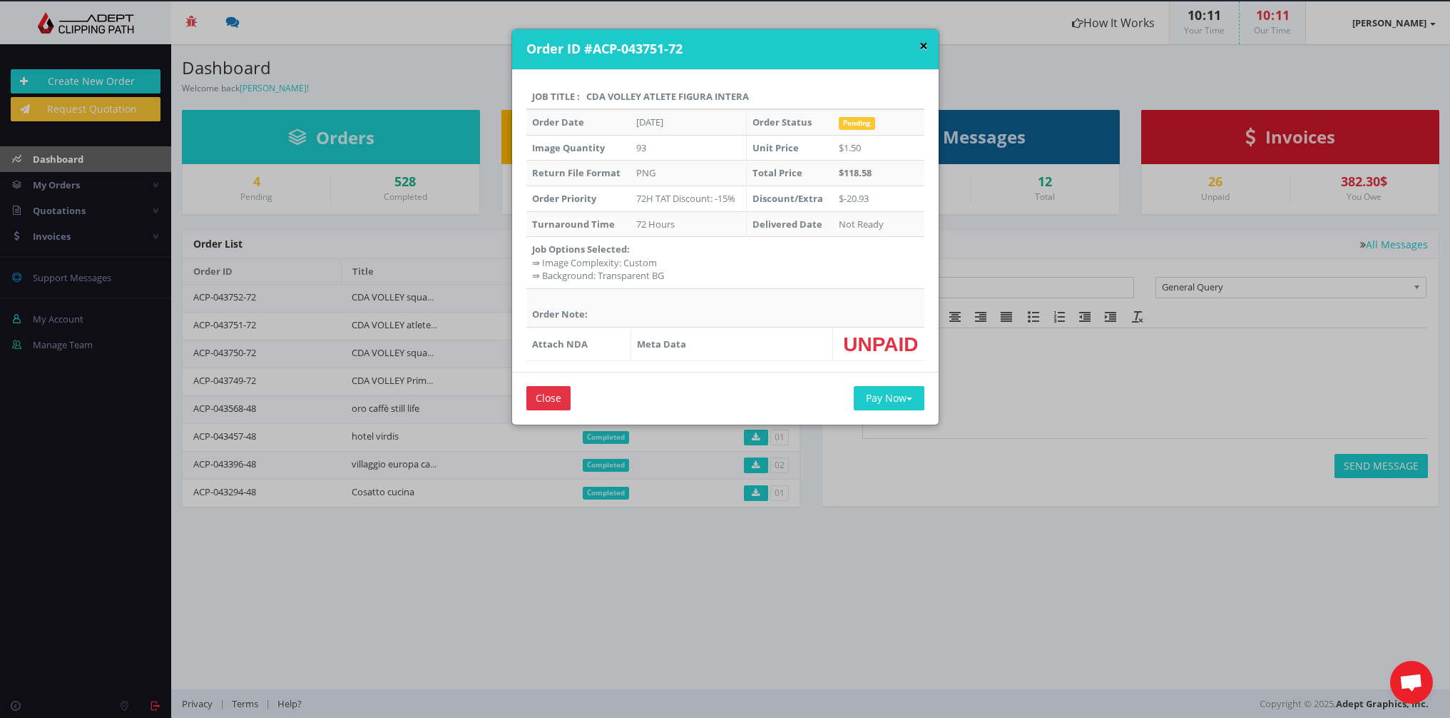
click at [922, 45] on button "×" at bounding box center [924, 46] width 9 height 15
